Goal: Download file/media

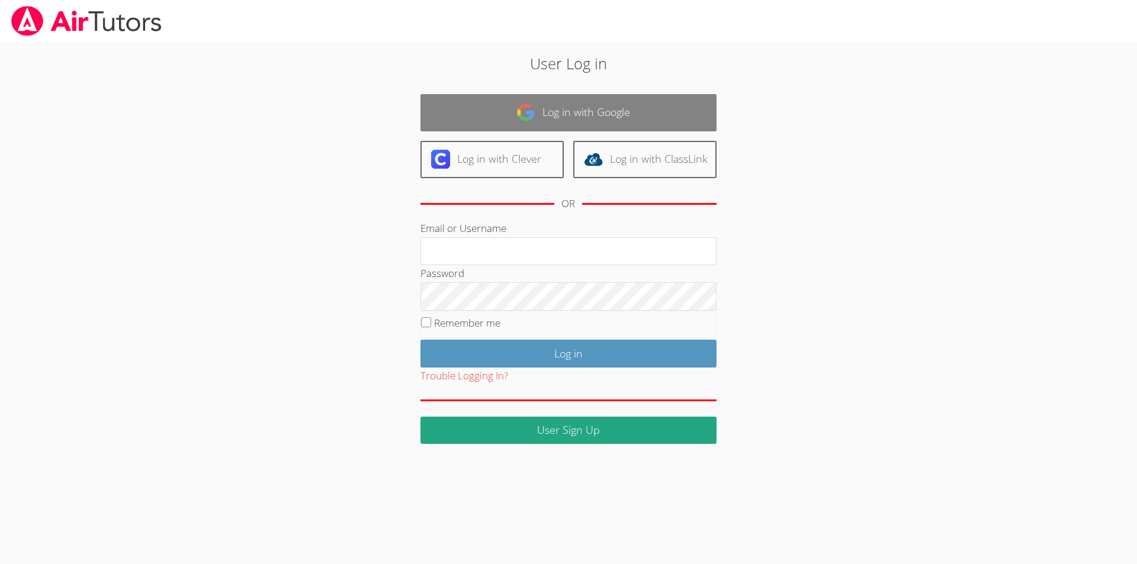
click at [589, 120] on link "Log in with Google" at bounding box center [568, 112] width 296 height 37
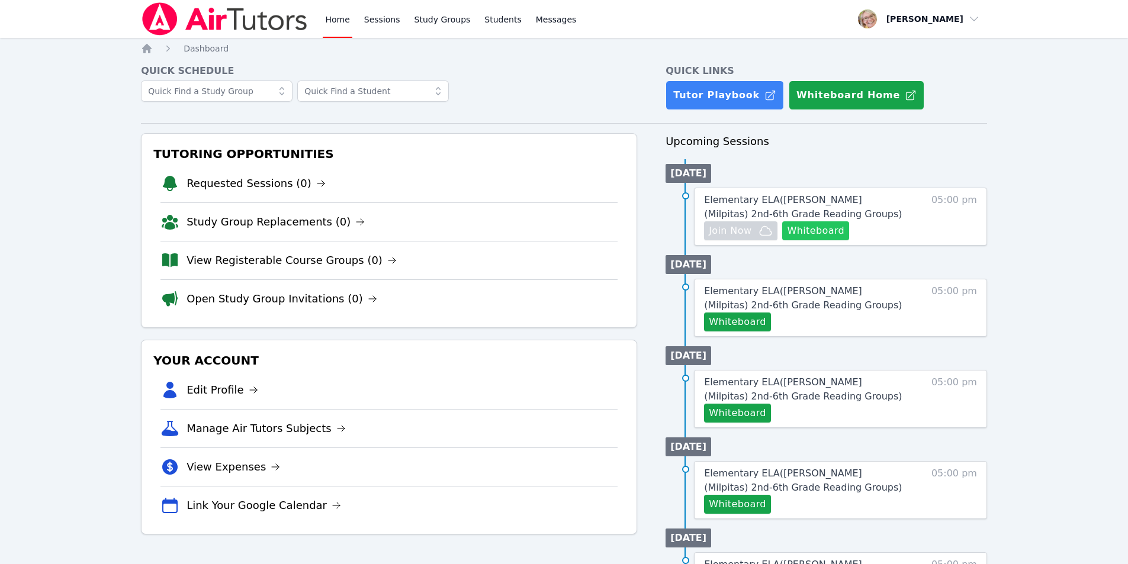
click at [804, 230] on button "Whiteboard" at bounding box center [815, 230] width 67 height 19
click at [834, 201] on span "Elementary ELA ( Mattos (Milpitas) 2nd-6th Grade Reading Groups )" at bounding box center [803, 206] width 198 height 25
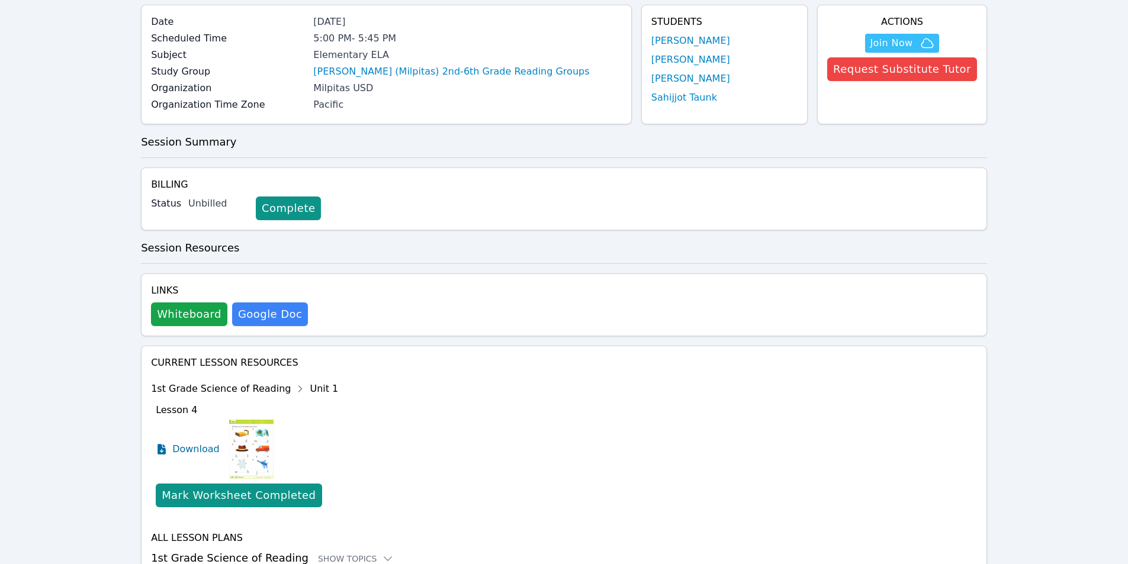
scroll to position [118, 0]
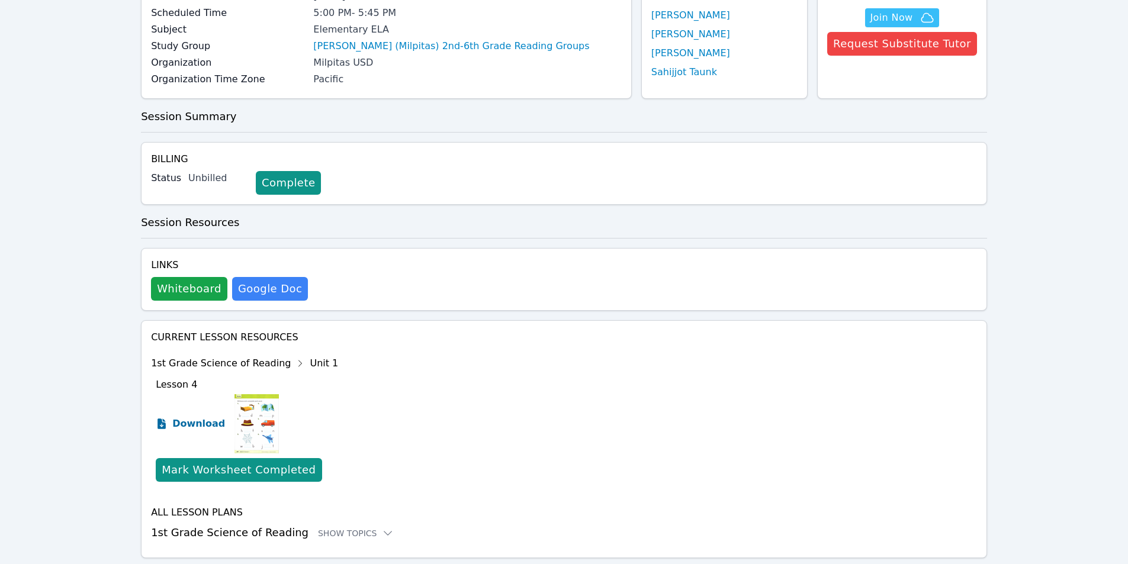
click at [189, 424] on span "Download" at bounding box center [198, 424] width 53 height 14
